Goal: Task Accomplishment & Management: Use online tool/utility

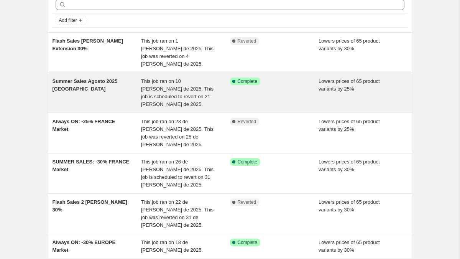
scroll to position [38, 0]
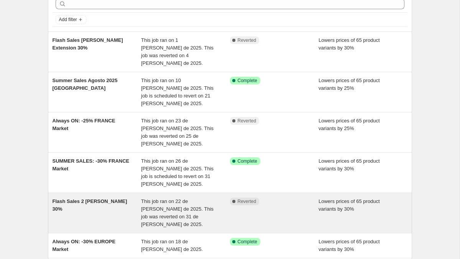
click at [75, 197] on div "Flash Sales 2 [PERSON_NAME] 30%" at bounding box center [96, 212] width 89 height 31
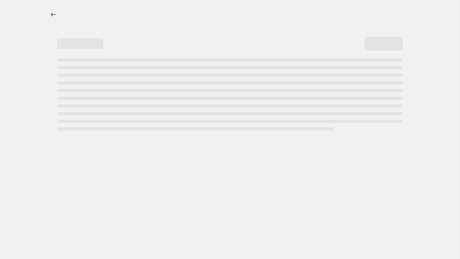
select select "percentage"
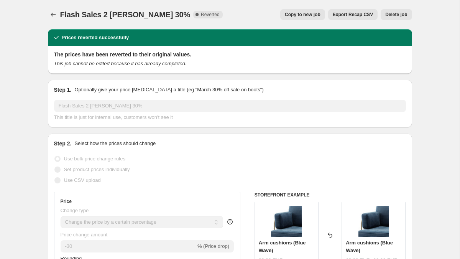
click at [304, 14] on span "Copy to new job" at bounding box center [303, 14] width 36 height 6
select select "percentage"
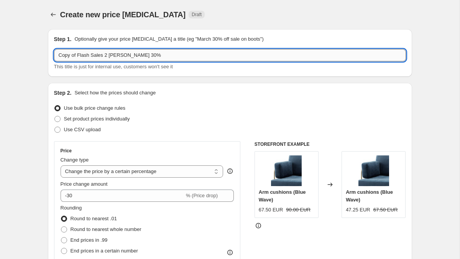
click at [77, 56] on input "Copy of Flash Sales 2 [PERSON_NAME] 30%" at bounding box center [230, 55] width 352 height 12
drag, startPoint x: 77, startPoint y: 56, endPoint x: 46, endPoint y: 56, distance: 31.8
drag, startPoint x: 85, startPoint y: 56, endPoint x: 90, endPoint y: 56, distance: 4.2
click at [90, 56] on input "Flash Sales 2 [PERSON_NAME] 30%" at bounding box center [230, 55] width 352 height 12
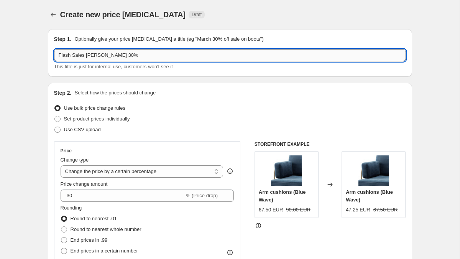
click at [92, 56] on input "Flash Sales [PERSON_NAME] 30%" at bounding box center [230, 55] width 352 height 12
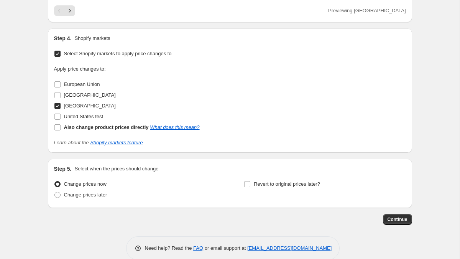
scroll to position [637, 0]
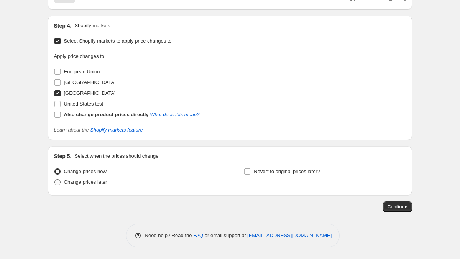
type input "Flash Sales Agosto 30%"
click at [58, 180] on span at bounding box center [57, 182] width 6 height 6
click at [55, 179] on input "Change prices later" at bounding box center [54, 179] width 0 height 0
radio input "true"
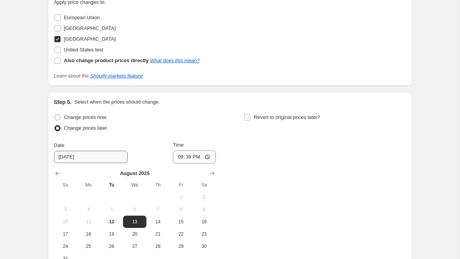
scroll to position [692, 0]
click at [186, 234] on span "22" at bounding box center [180, 233] width 17 height 6
type input "[DATE]"
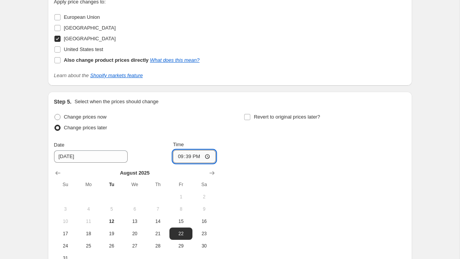
click at [187, 157] on input "21:39" at bounding box center [194, 156] width 43 height 13
type input "00:00"
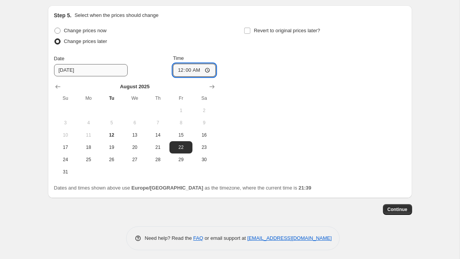
scroll to position [780, 0]
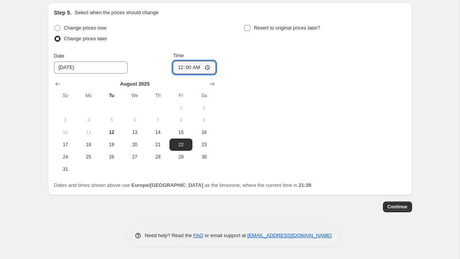
click at [245, 28] on input "Revert to original prices later?" at bounding box center [247, 28] width 6 height 6
checkbox input "true"
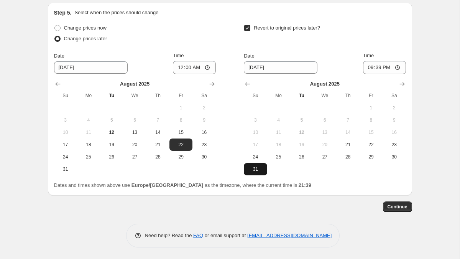
click at [254, 167] on span "31" at bounding box center [255, 169] width 17 height 6
type input "[DATE]"
click at [379, 67] on input "21:39" at bounding box center [384, 67] width 43 height 13
type input "23:59"
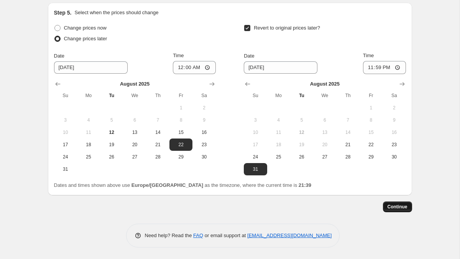
click at [393, 209] on span "Continue" at bounding box center [397, 206] width 20 height 6
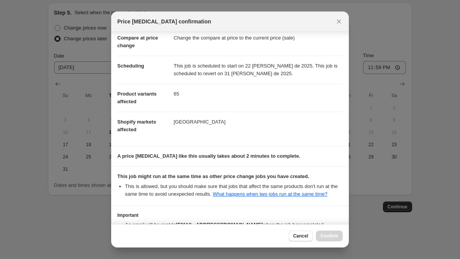
scroll to position [98, 0]
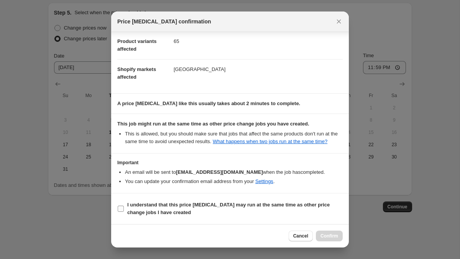
click at [121, 208] on input "I understand that this price [MEDICAL_DATA] may run at the same time as other p…" at bounding box center [121, 208] width 6 height 6
checkbox input "true"
click at [295, 234] on span "Cancel" at bounding box center [300, 235] width 15 height 6
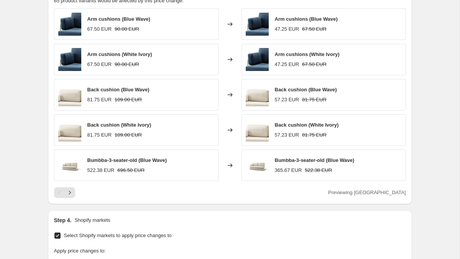
scroll to position [437, 0]
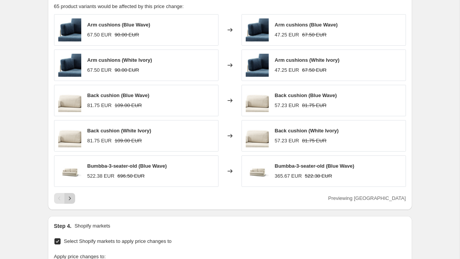
click at [68, 197] on icon "Next" at bounding box center [70, 198] width 8 height 8
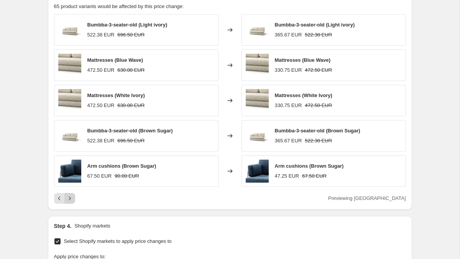
click at [68, 197] on icon "Next" at bounding box center [70, 198] width 8 height 8
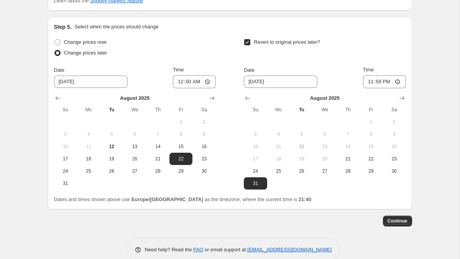
scroll to position [772, 0]
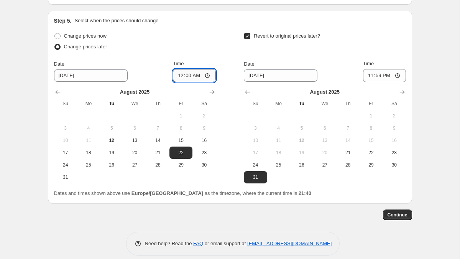
click at [194, 75] on input "00:00" at bounding box center [194, 75] width 43 height 13
click at [187, 75] on input "00:00" at bounding box center [194, 75] width 43 height 13
type input "02:00"
click at [395, 217] on span "Continue" at bounding box center [397, 214] width 20 height 6
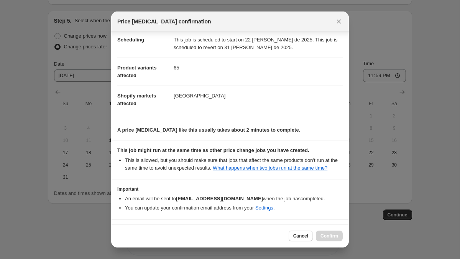
scroll to position [98, 0]
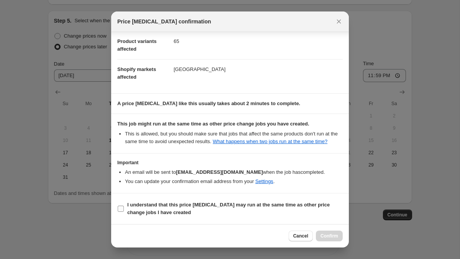
click at [121, 206] on input "I understand that this price [MEDICAL_DATA] may run at the same time as other p…" at bounding box center [121, 208] width 6 height 6
checkbox input "true"
click at [329, 231] on button "Confirm" at bounding box center [329, 235] width 27 height 11
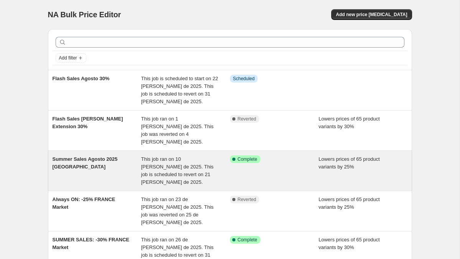
click at [65, 156] on span "Summer Sales Agosto 2025 [GEOGRAPHIC_DATA]" at bounding box center [84, 162] width 65 height 13
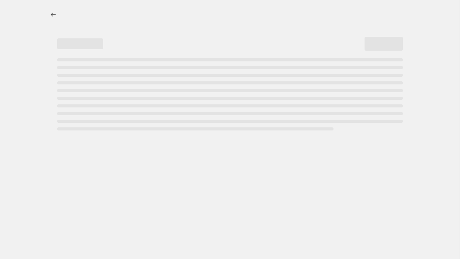
select select "percentage"
